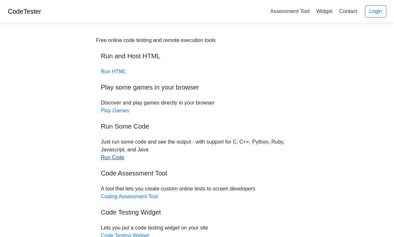
click at [116, 159] on link "Run Code" at bounding box center [112, 158] width 23 height 6
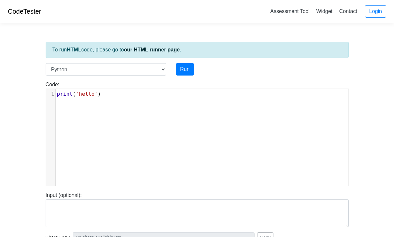
click at [123, 96] on pre "print ( 'hello' )" at bounding box center [202, 94] width 293 height 8
type textarea "print('hello')"
click at [123, 96] on pre "print ( 'hello' )" at bounding box center [202, 94] width 293 height 8
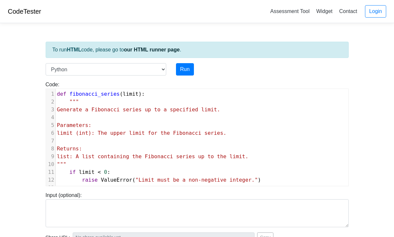
scroll to position [117, 0]
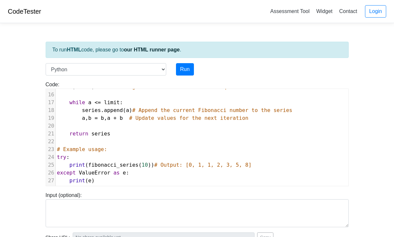
click at [185, 76] on div "Code: print('hello') print('hello') ​ x 1 def fibonacci_series ( limit ): 2 """…" at bounding box center [197, 131] width 313 height 111
click at [185, 73] on button "Run" at bounding box center [185, 69] width 18 height 12
click at [187, 70] on button "Run" at bounding box center [185, 69] width 18 height 12
type input "[URL][DOMAIN_NAME]"
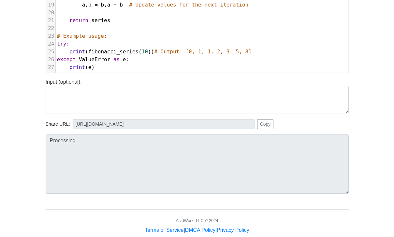
scroll to position [113, 0]
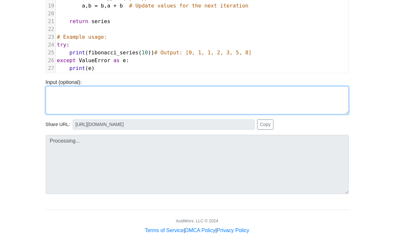
click at [236, 100] on textarea at bounding box center [197, 100] width 303 height 28
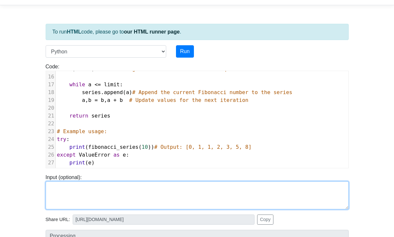
scroll to position [20, 0]
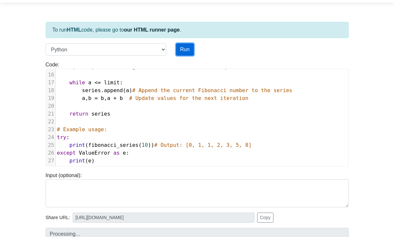
click at [189, 51] on button "Run" at bounding box center [185, 49] width 18 height 12
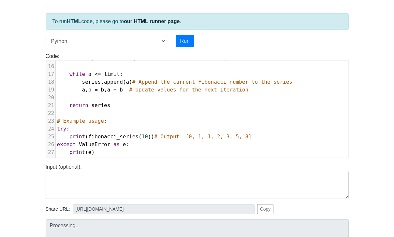
scroll to position [0, 0]
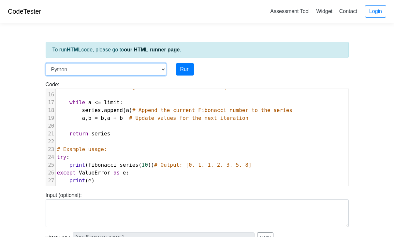
click at [138, 68] on select "C C++ Go Java Javascript Python Ruby" at bounding box center [106, 69] width 121 height 12
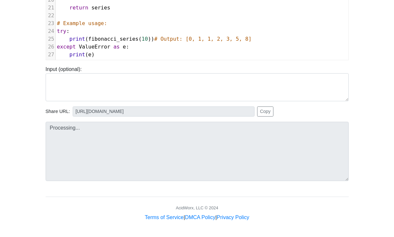
scroll to position [47, 0]
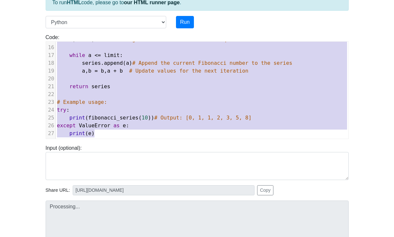
type textarea "def fibonacci_series(limit): """ Generate a Fibonacci series up to a specified …"
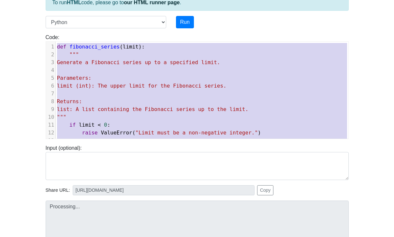
drag, startPoint x: 104, startPoint y: 136, endPoint x: 70, endPoint y: 4, distance: 136.5
click at [70, 4] on div "To run HTML code, please go to our HTML runner page . Language C C++ Go Java Ja…" at bounding box center [197, 140] width 313 height 319
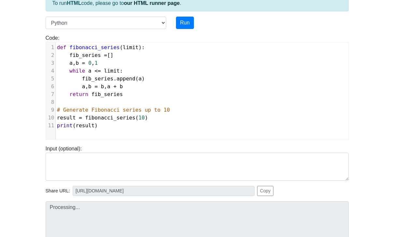
scroll to position [41, 0]
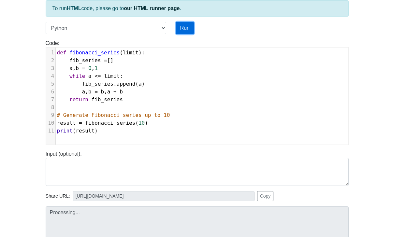
click at [186, 25] on button "Run" at bounding box center [185, 28] width 18 height 12
click at [186, 26] on button "Run" at bounding box center [185, 28] width 18 height 12
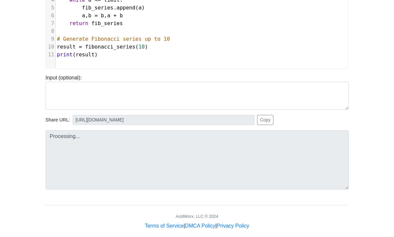
scroll to position [121, 0]
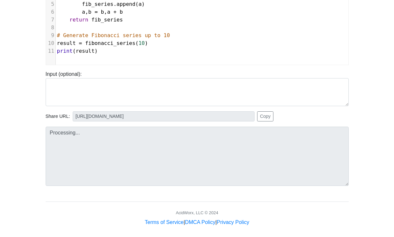
type input "[URL][DOMAIN_NAME]"
